Goal: Task Accomplishment & Management: Complete application form

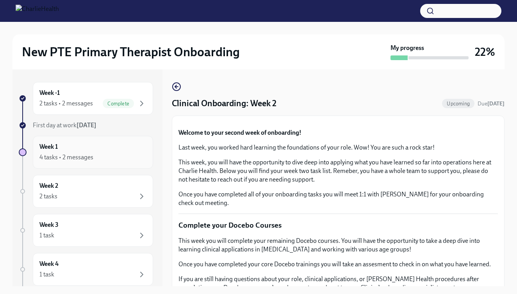
click at [79, 144] on div "Week 1 4 tasks • 2 messages" at bounding box center [92, 152] width 107 height 20
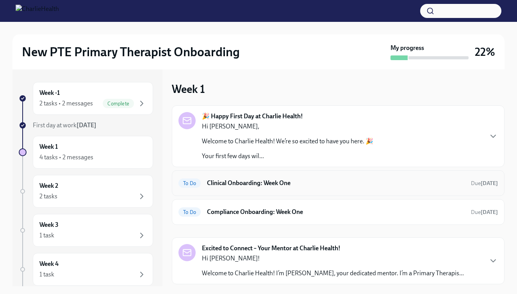
click at [252, 179] on h6 "Clinical Onboarding: Week One" at bounding box center [336, 183] width 258 height 9
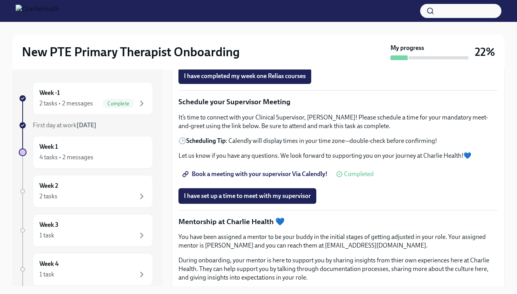
scroll to position [564, 0]
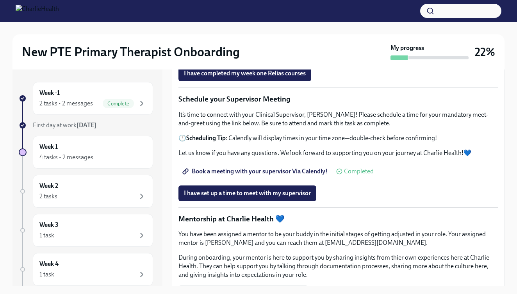
click at [261, 41] on strong "Find your Relias trainings HERE" at bounding box center [228, 37] width 85 height 7
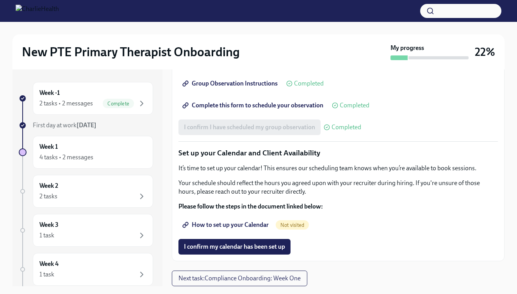
scroll to position [1104, 0]
click at [225, 222] on span "How to set up your Calendar" at bounding box center [226, 225] width 85 height 8
click at [233, 244] on span "I confirm my calendar has been set up" at bounding box center [234, 247] width 101 height 8
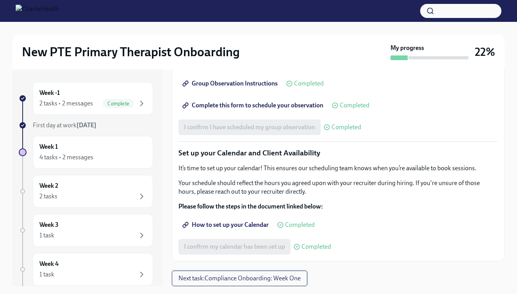
click at [231, 279] on span "Next task : Compliance Onboarding: Week One" at bounding box center [239, 278] width 122 height 8
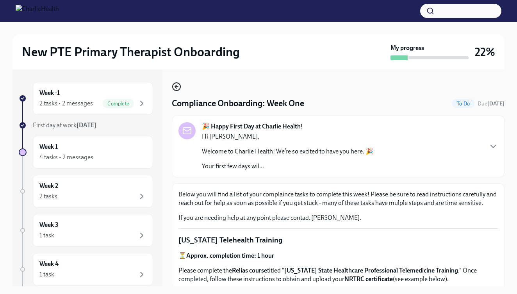
click at [174, 86] on icon "button" at bounding box center [176, 86] width 9 height 9
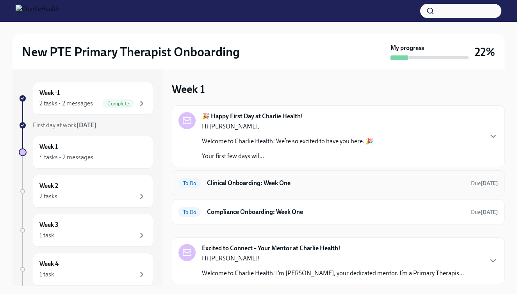
click at [262, 189] on div "To Do Clinical Onboarding: Week One Due [DATE]" at bounding box center [337, 183] width 319 height 12
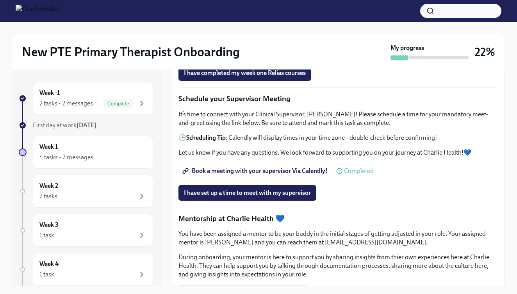
scroll to position [566, 0]
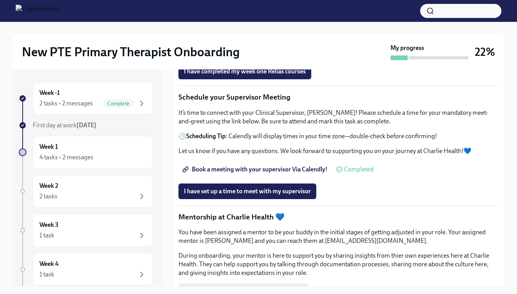
click at [268, 75] on span "I have completed my week one Relias courses" at bounding box center [245, 71] width 122 height 8
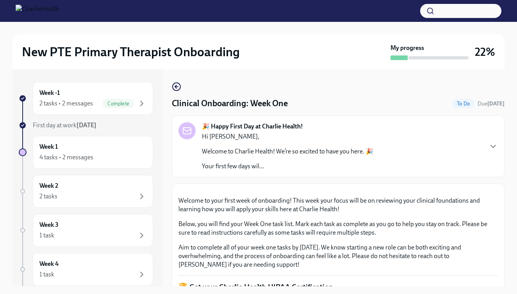
scroll to position [0, 0]
click at [59, 9] on img at bounding box center [37, 11] width 43 height 12
click at [59, 10] on img at bounding box center [37, 11] width 43 height 12
click at [67, 52] on h2 "New PTE Primary Therapist Onboarding" at bounding box center [131, 52] width 218 height 16
click at [178, 89] on icon "button" at bounding box center [176, 86] width 9 height 9
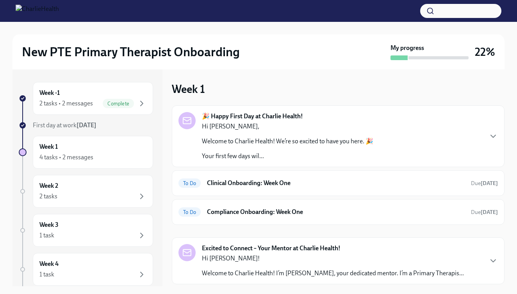
click at [359, 4] on div at bounding box center [258, 11] width 517 height 22
click at [25, 6] on img at bounding box center [37, 11] width 43 height 12
click at [25, 7] on img at bounding box center [37, 11] width 43 height 12
click at [90, 52] on h2 "New PTE Primary Therapist Onboarding" at bounding box center [131, 52] width 218 height 16
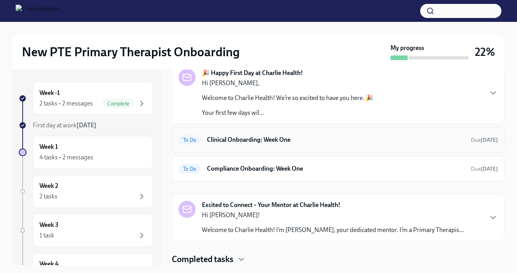
scroll to position [43, 0]
click at [242, 135] on div "To Do Clinical Onboarding: Week One Due [DATE]" at bounding box center [337, 139] width 319 height 12
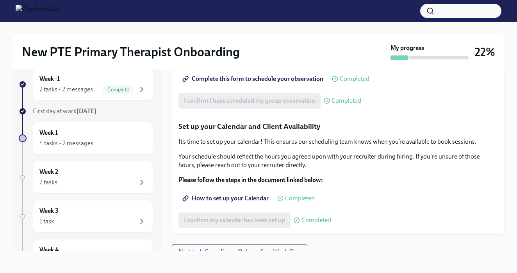
scroll to position [1009, 0]
click at [258, 61] on span "Group Observation Instructions" at bounding box center [231, 57] width 94 height 8
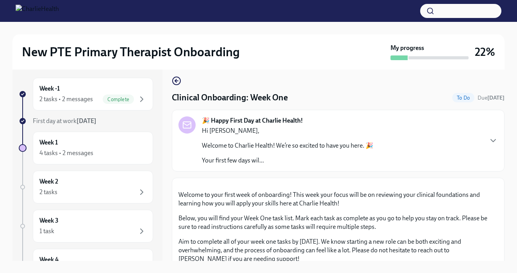
scroll to position [4, 0]
click at [244, 162] on p "Your first few days wil..." at bounding box center [287, 160] width 171 height 9
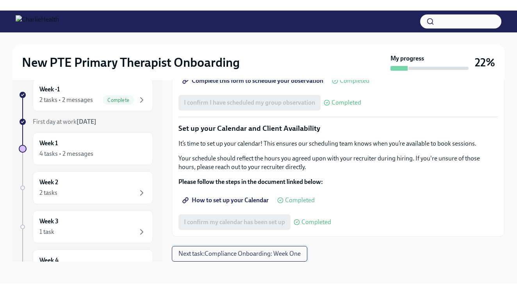
scroll to position [14, 0]
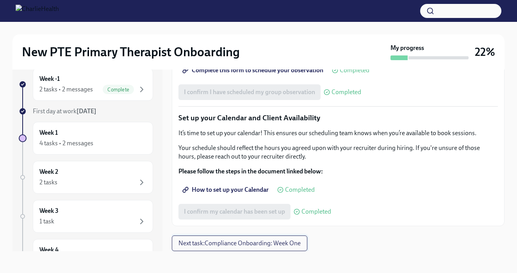
click at [223, 245] on span "Next task : Compliance Onboarding: Week One" at bounding box center [239, 243] width 122 height 8
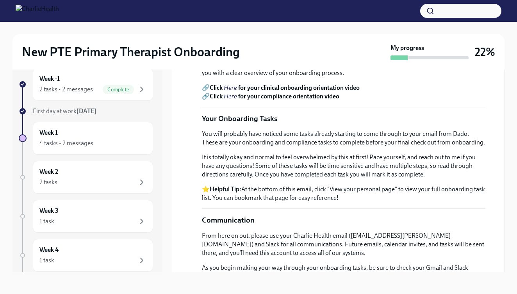
scroll to position [249, 0]
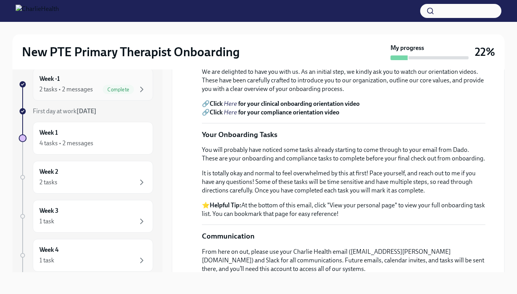
click at [105, 78] on div "Week -1 2 tasks • 2 messages Complete" at bounding box center [92, 85] width 107 height 20
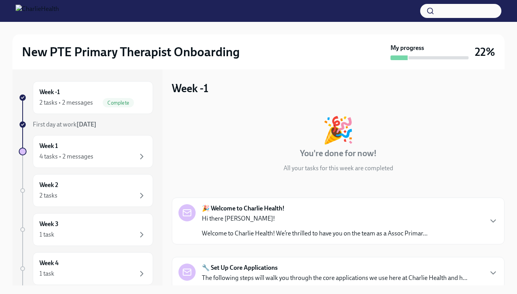
click at [277, 212] on strong "🎉 Welcome to Charlie Health!" at bounding box center [243, 208] width 83 height 9
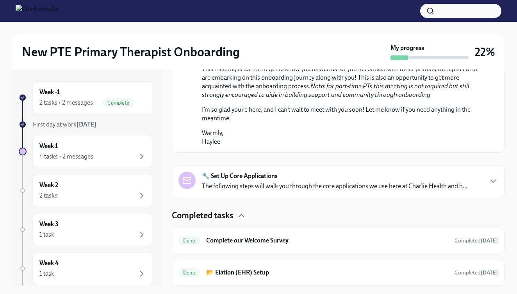
scroll to position [532, 0]
click at [315, 180] on div "🔧 Set Up Core Applications The following steps will walk you through the core a…" at bounding box center [334, 181] width 265 height 19
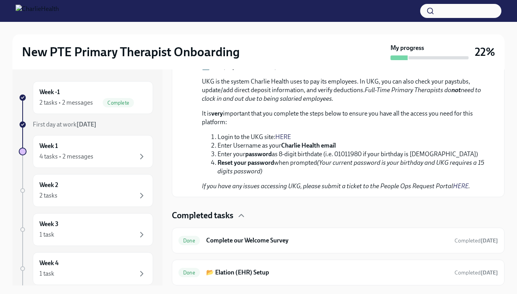
scroll to position [1044, 0]
click at [283, 240] on h6 "Complete our Welcome Survey" at bounding box center [327, 240] width 242 height 9
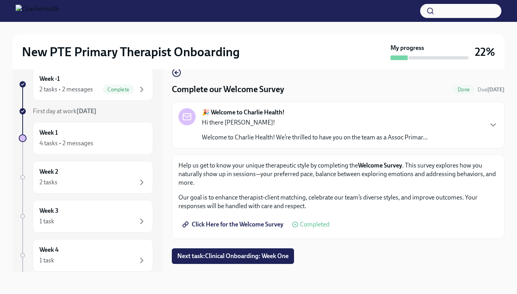
scroll to position [14, 0]
click at [227, 255] on span "Next task : Clinical Onboarding: Week One" at bounding box center [232, 256] width 111 height 8
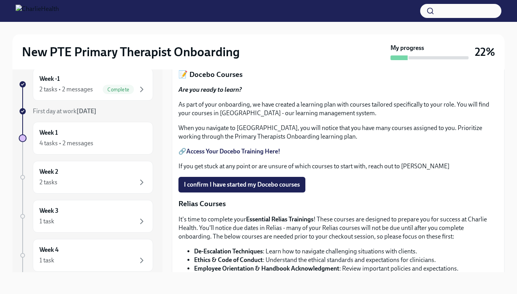
scroll to position [292, 0]
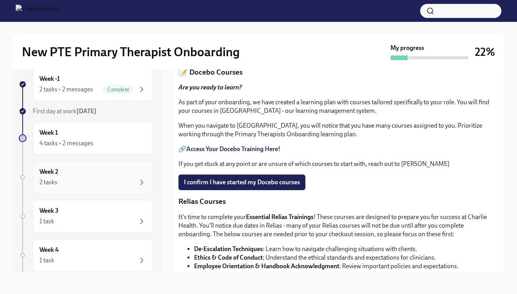
click at [78, 172] on div "Week 2 2 tasks" at bounding box center [92, 177] width 107 height 20
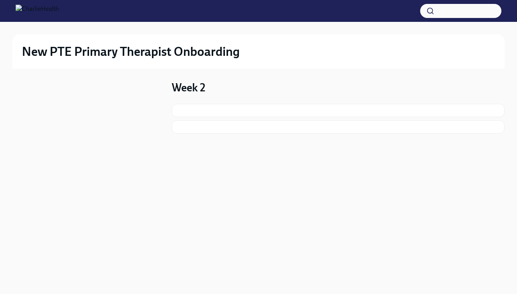
scroll to position [1, 0]
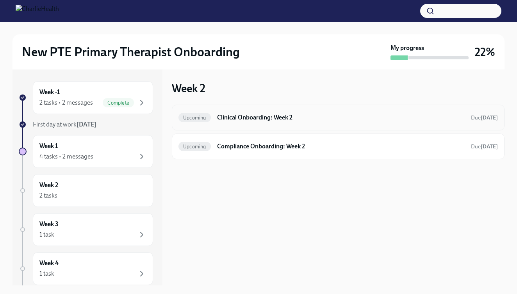
click at [292, 119] on h6 "Clinical Onboarding: Week 2" at bounding box center [340, 117] width 247 height 9
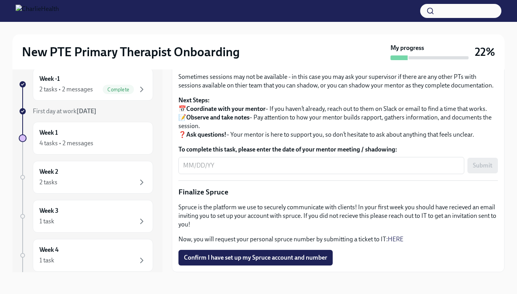
scroll to position [780, 0]
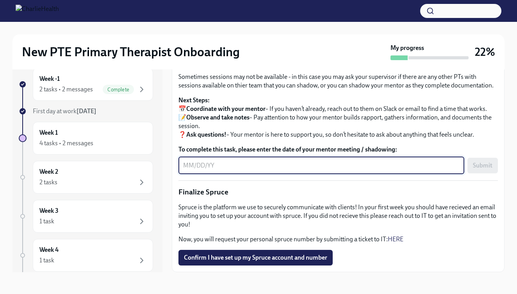
click at [210, 170] on textarea "To complete this task, please enter the date of your mentor meeting / shadowing:" at bounding box center [321, 165] width 276 height 9
type textarea "08/28/2025"
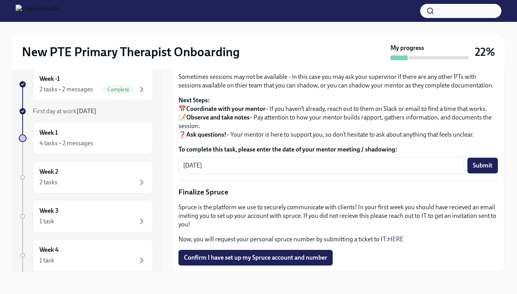
click at [422, 169] on span "Submit" at bounding box center [482, 166] width 20 height 8
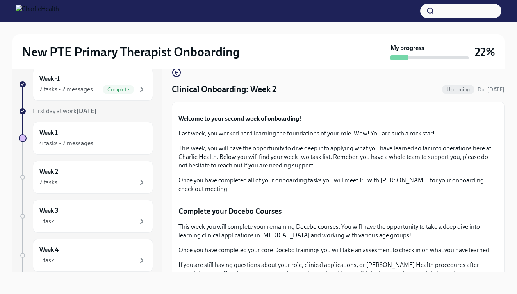
scroll to position [0, 0]
click at [176, 74] on icon "button" at bounding box center [176, 72] width 2 height 3
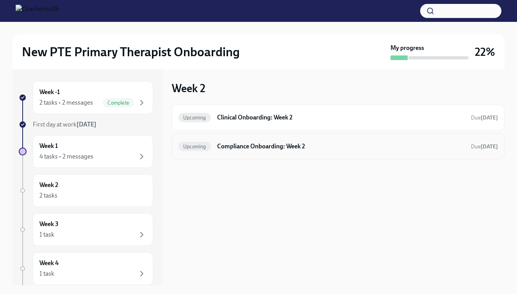
click at [255, 150] on h6 "Compliance Onboarding: Week 2" at bounding box center [340, 146] width 247 height 9
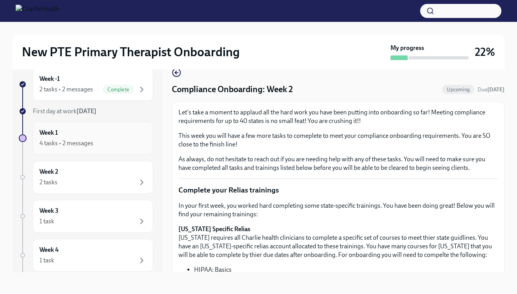
click at [92, 126] on div "Week 1 4 tasks • 2 messages" at bounding box center [93, 138] width 120 height 33
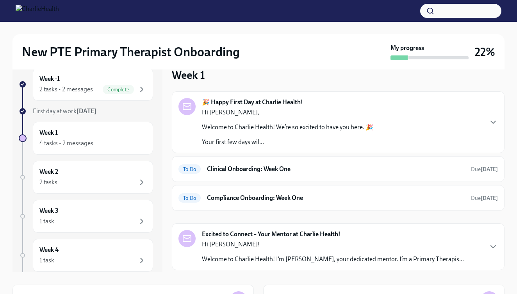
scroll to position [1, 0]
